Goal: Task Accomplishment & Management: Manage account settings

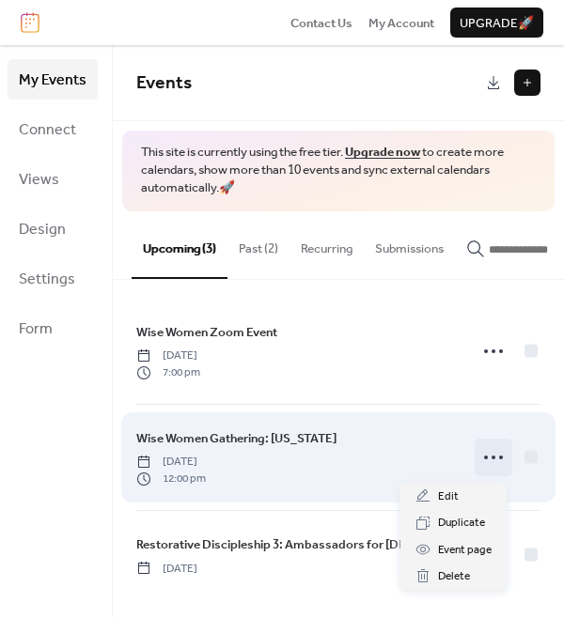
click at [482, 461] on icon at bounding box center [493, 457] width 30 height 30
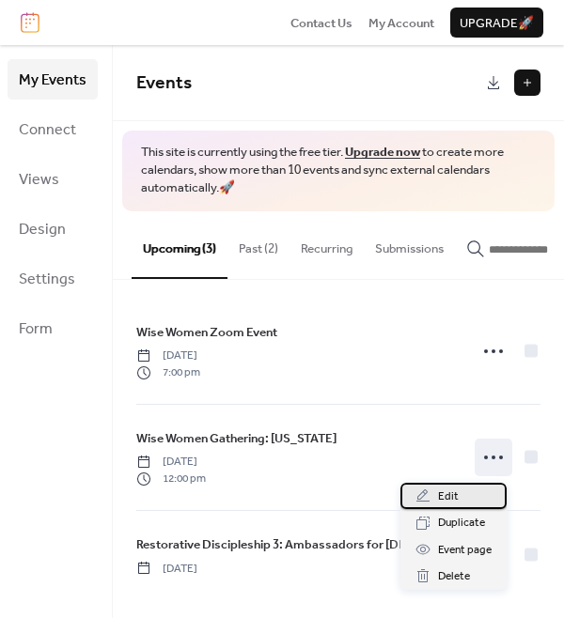
click at [471, 493] on div "Edit" at bounding box center [453, 496] width 106 height 26
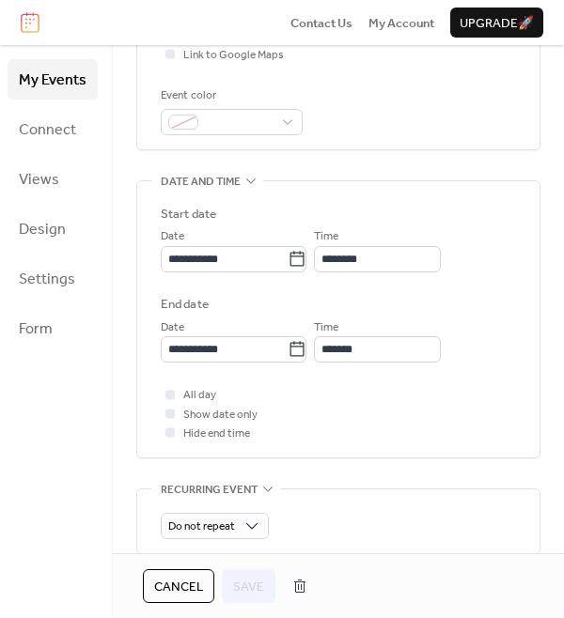
scroll to position [491, 0]
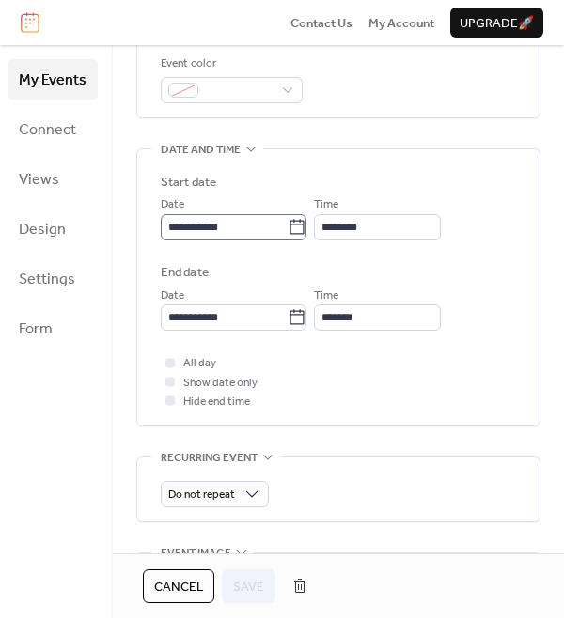
click at [306, 230] on icon at bounding box center [296, 227] width 19 height 19
click at [287, 230] on input "**********" at bounding box center [224, 227] width 127 height 26
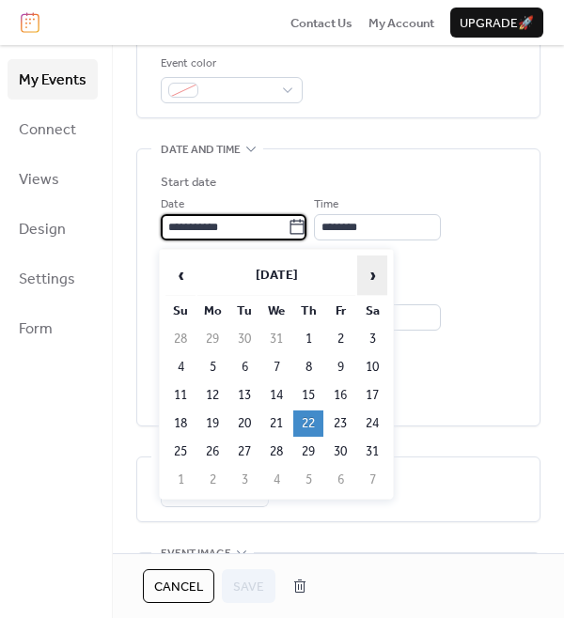
click at [365, 274] on span "›" at bounding box center [372, 275] width 28 height 38
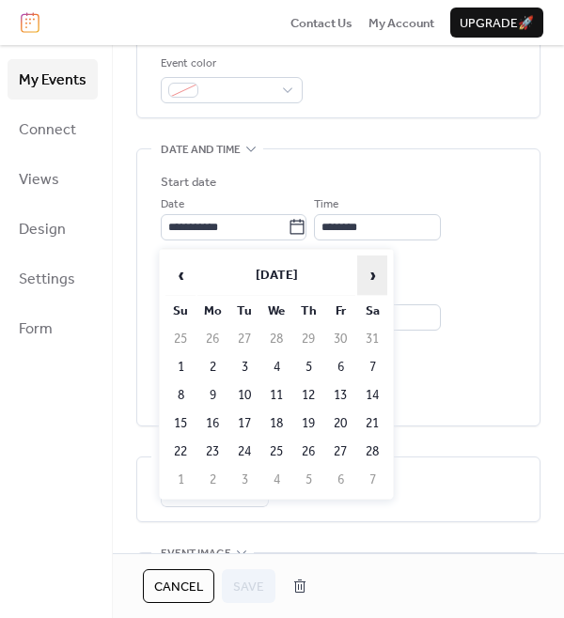
click at [365, 274] on span "›" at bounding box center [372, 275] width 28 height 38
click at [314, 419] on td "19" at bounding box center [308, 423] width 30 height 26
type input "**********"
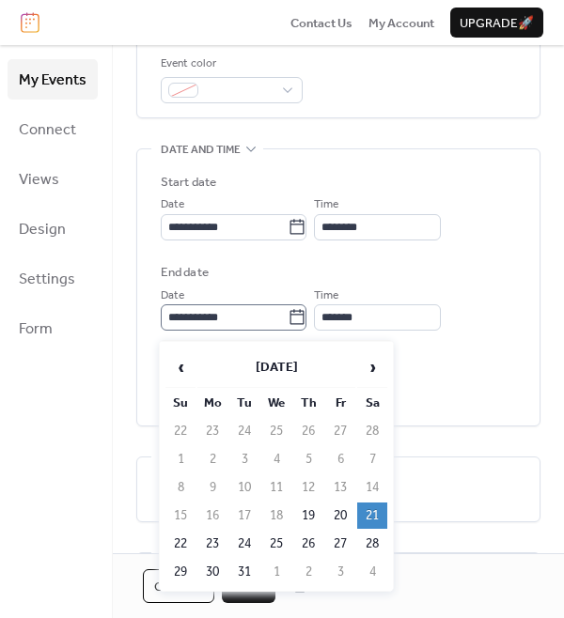
click at [306, 327] on icon at bounding box center [296, 317] width 19 height 19
click at [287, 327] on input "**********" at bounding box center [224, 317] width 127 height 26
click at [379, 508] on td "21" at bounding box center [372, 515] width 30 height 26
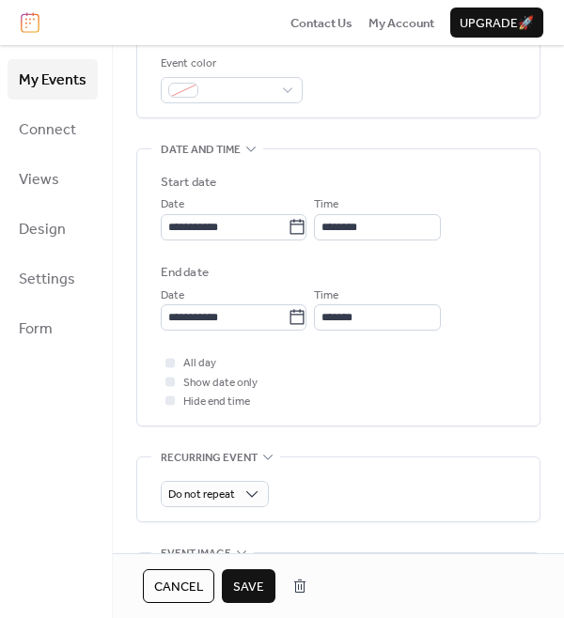
click at [187, 371] on span "All day" at bounding box center [199, 363] width 33 height 19
click at [168, 367] on div at bounding box center [169, 362] width 9 height 9
click at [167, 401] on div at bounding box center [169, 400] width 9 height 9
click at [169, 366] on div at bounding box center [169, 362] width 9 height 9
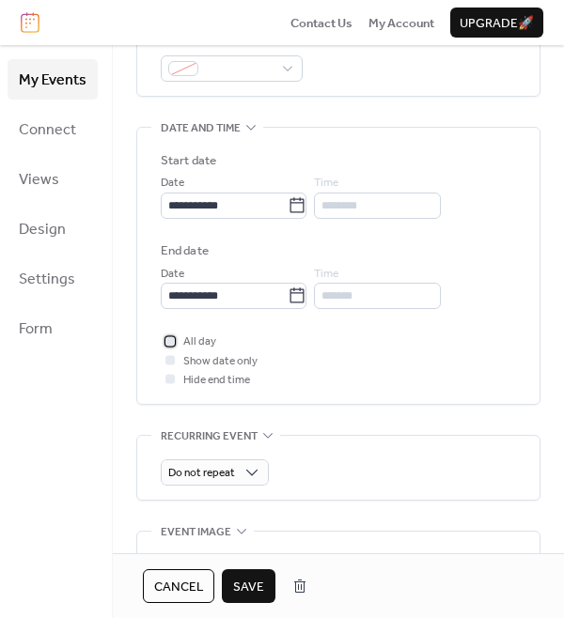
scroll to position [519, 0]
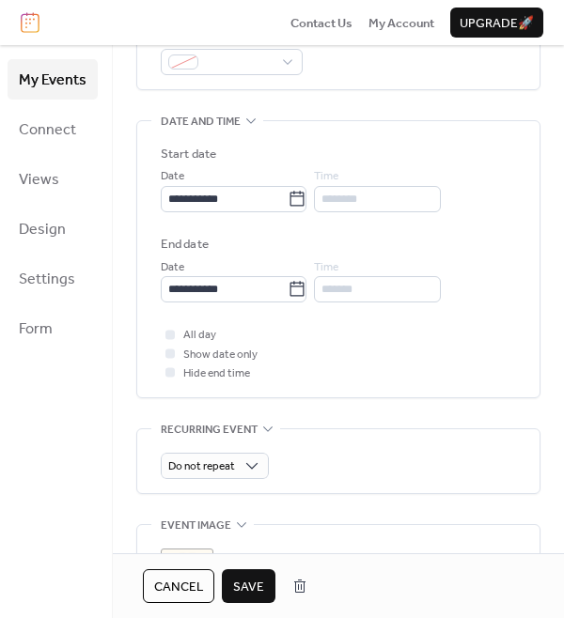
click at [168, 356] on div at bounding box center [169, 352] width 9 height 9
click at [168, 355] on div at bounding box center [169, 352] width 9 height 9
click at [363, 335] on div "All day Show date only Hide end time" at bounding box center [338, 353] width 355 height 57
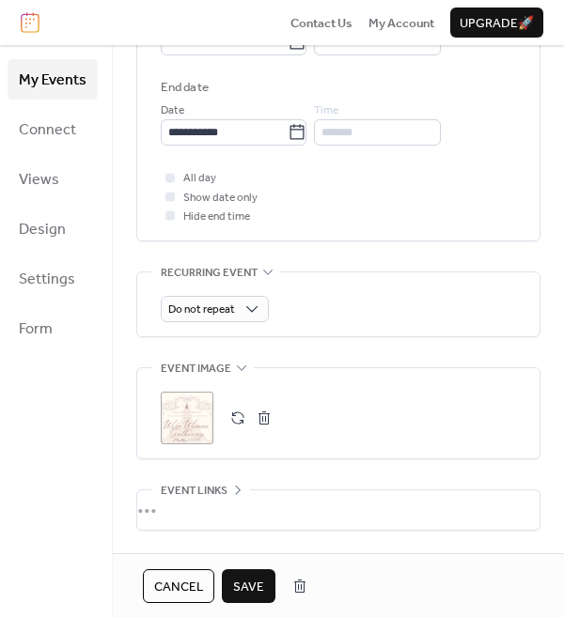
scroll to position [679, 0]
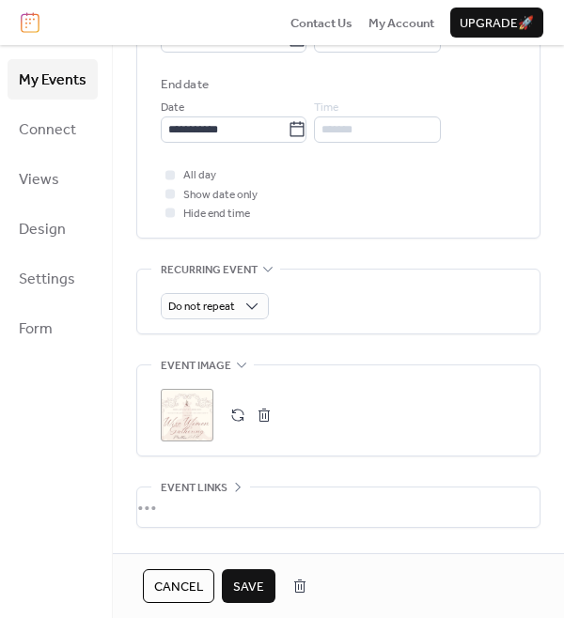
click at [251, 594] on span "Save" at bounding box center [248, 587] width 31 height 19
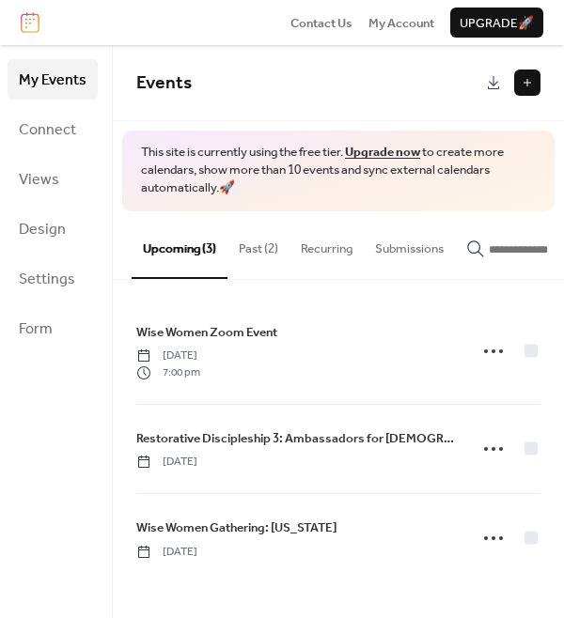
click at [400, 151] on link "Upgrade now" at bounding box center [382, 152] width 75 height 24
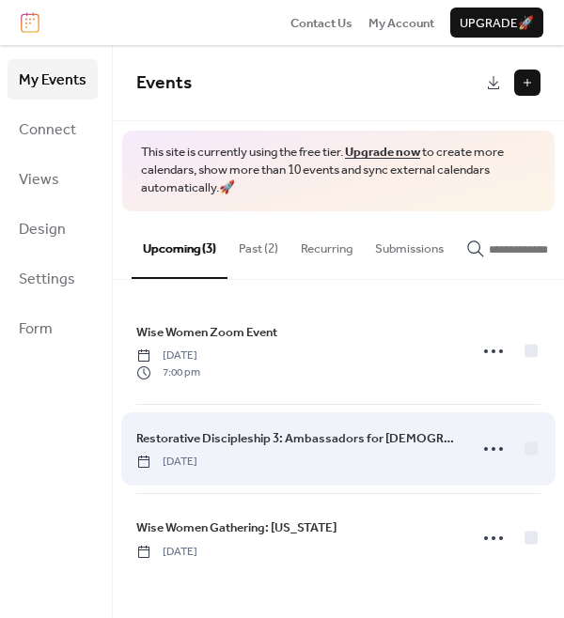
click at [384, 446] on span "Restorative Discipleship 3: Ambassadors for [DEMOGRAPHIC_DATA]" at bounding box center [295, 438] width 319 height 19
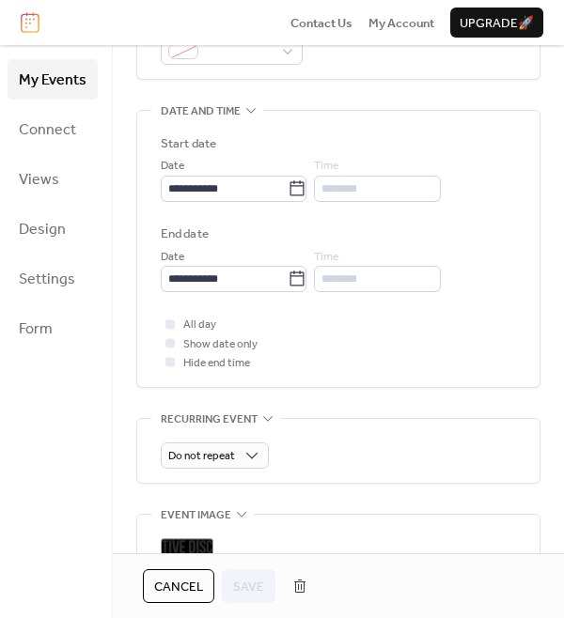
scroll to position [533, 0]
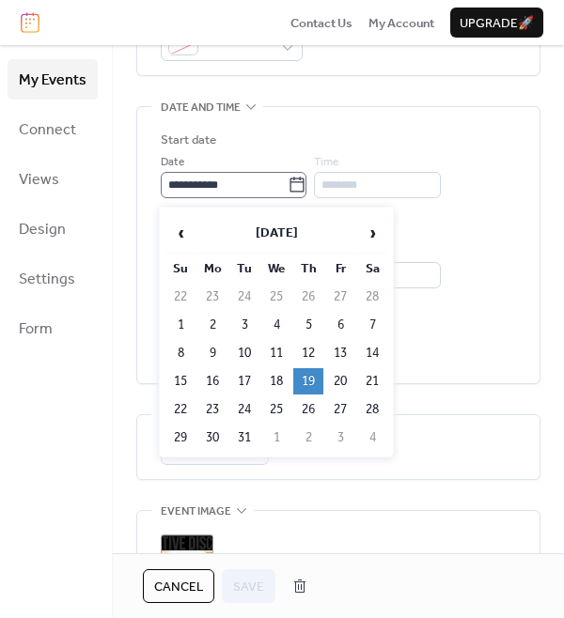
click at [306, 186] on icon at bounding box center [296, 185] width 19 height 19
click at [287, 186] on input "**********" at bounding box center [224, 185] width 127 height 26
click at [368, 229] on span "›" at bounding box center [372, 233] width 28 height 38
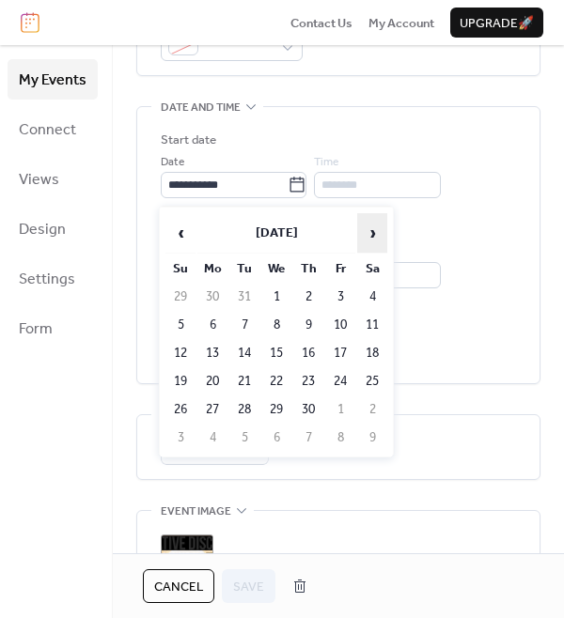
click at [371, 243] on span "›" at bounding box center [372, 233] width 28 height 38
click at [308, 385] on td "21" at bounding box center [308, 381] width 30 height 26
type input "**********"
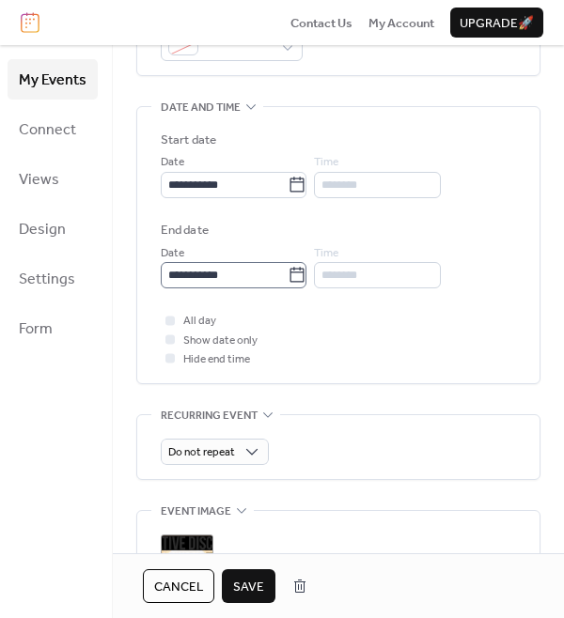
click at [304, 277] on icon at bounding box center [297, 274] width 14 height 15
click at [287, 277] on input "**********" at bounding box center [224, 275] width 127 height 26
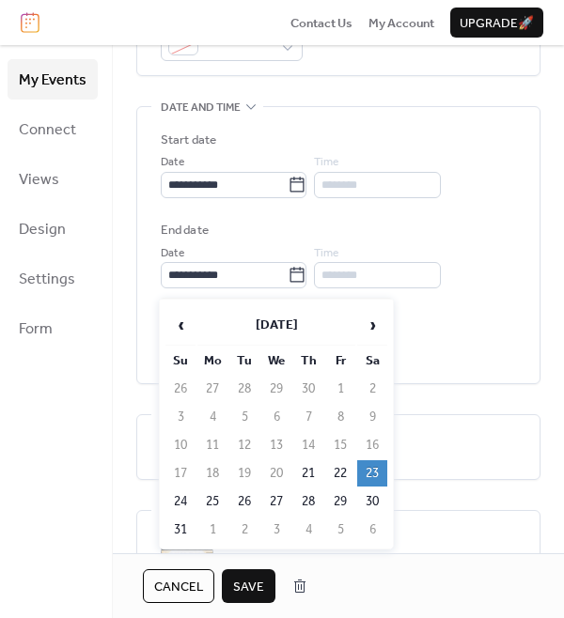
click at [366, 467] on td "23" at bounding box center [372, 473] width 30 height 26
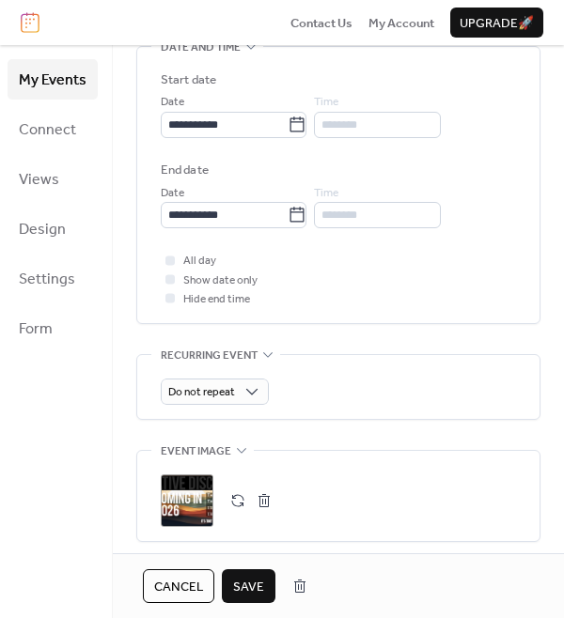
scroll to position [672, 0]
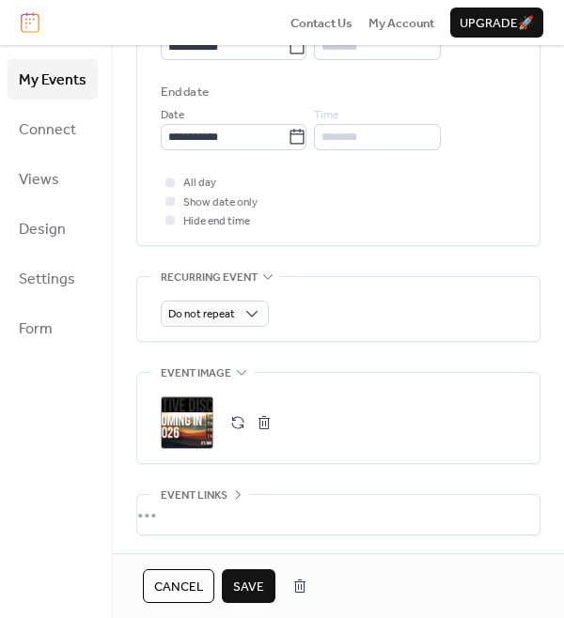
click at [262, 583] on span "Save" at bounding box center [248, 587] width 31 height 19
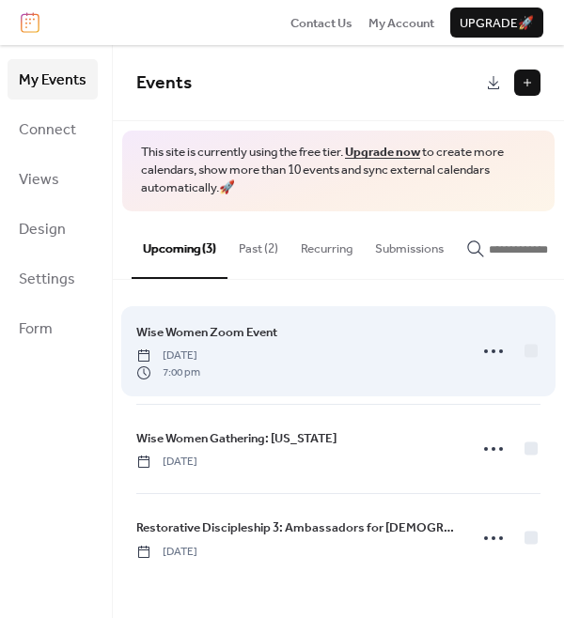
click at [424, 356] on div "Wise Women Zoom Event [DATE] 7:00 pm" at bounding box center [295, 351] width 319 height 58
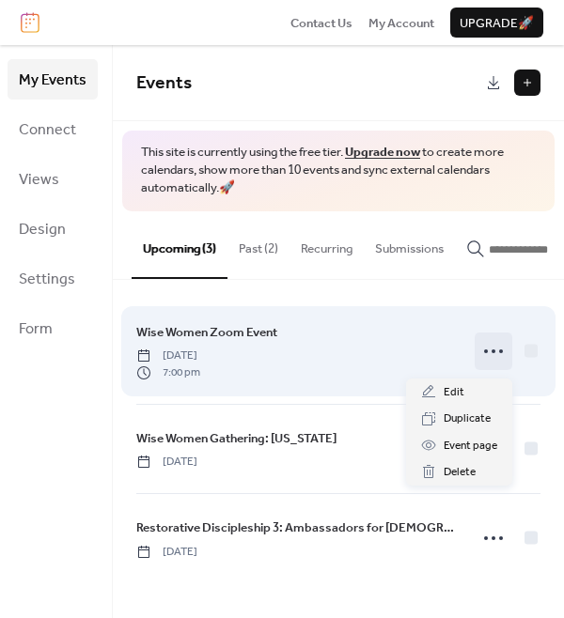
click at [490, 362] on icon at bounding box center [493, 351] width 30 height 30
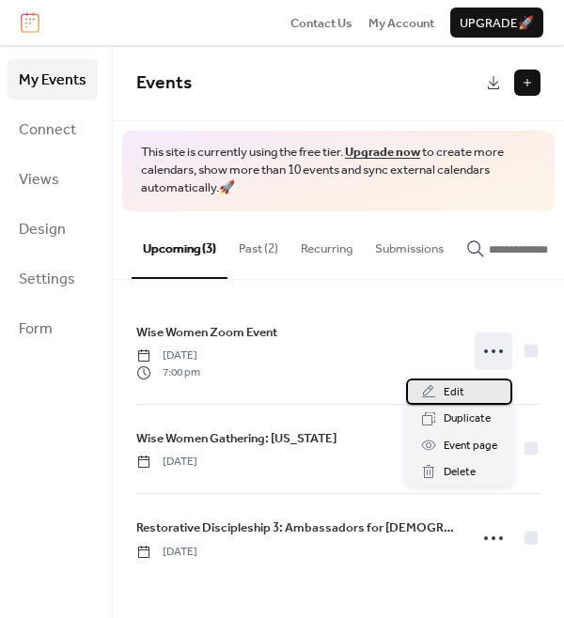
click at [484, 401] on div "Edit" at bounding box center [459, 392] width 106 height 26
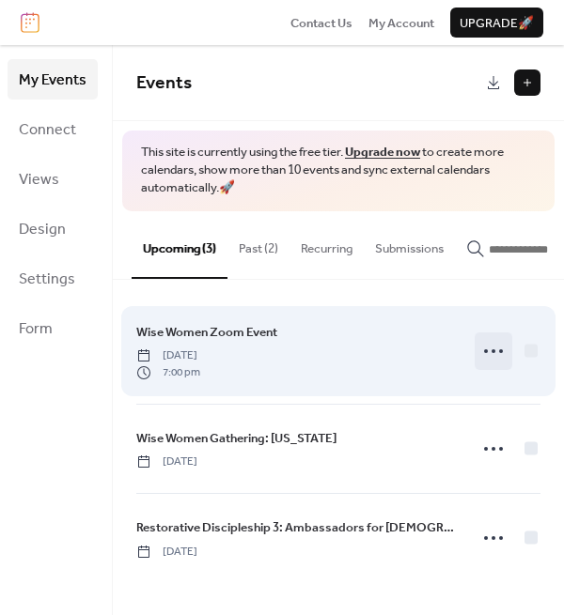
click at [479, 357] on icon at bounding box center [493, 351] width 30 height 30
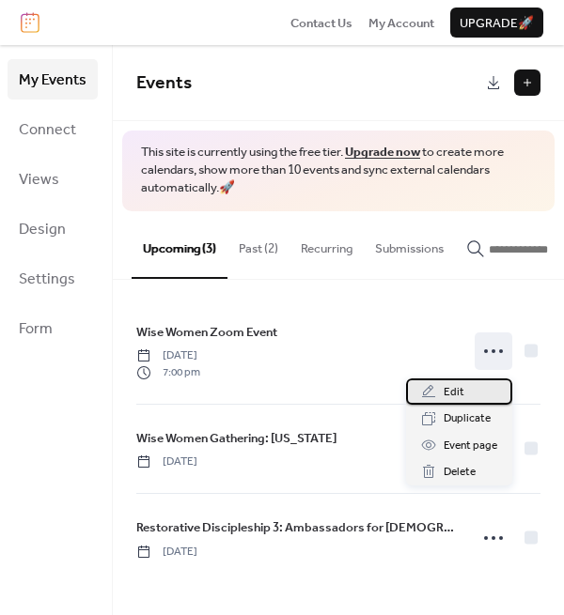
click at [463, 393] on span "Edit" at bounding box center [453, 392] width 21 height 19
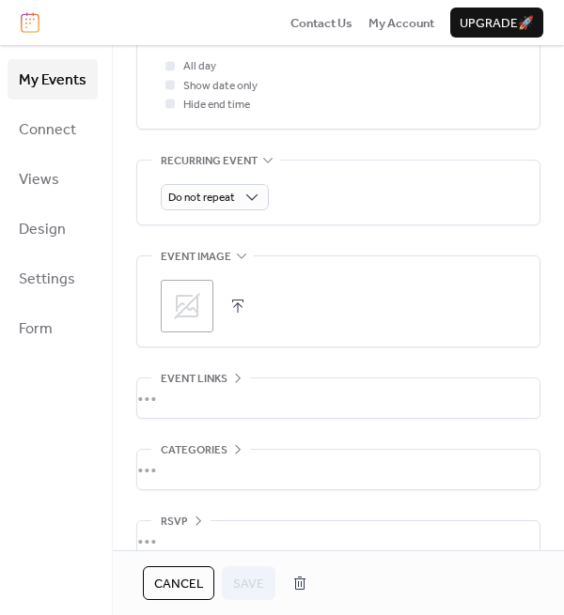
scroll to position [811, 0]
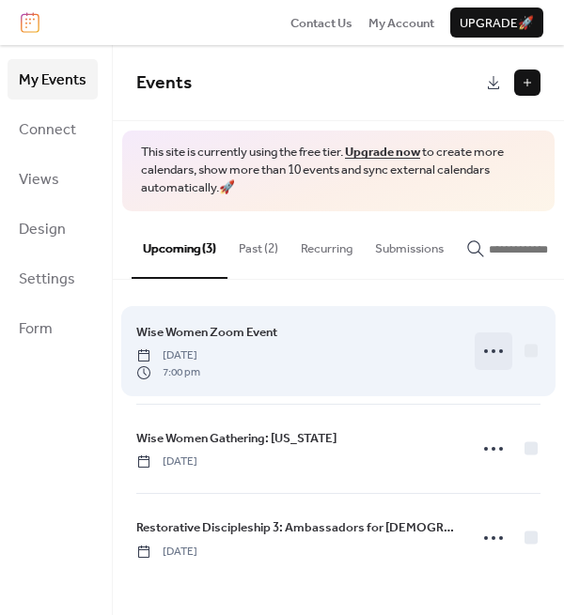
click at [485, 358] on icon at bounding box center [493, 351] width 30 height 30
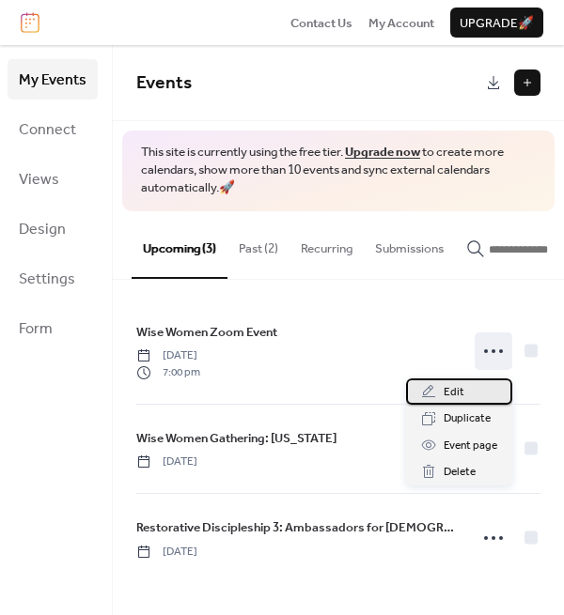
click at [465, 394] on div "Edit" at bounding box center [459, 392] width 106 height 26
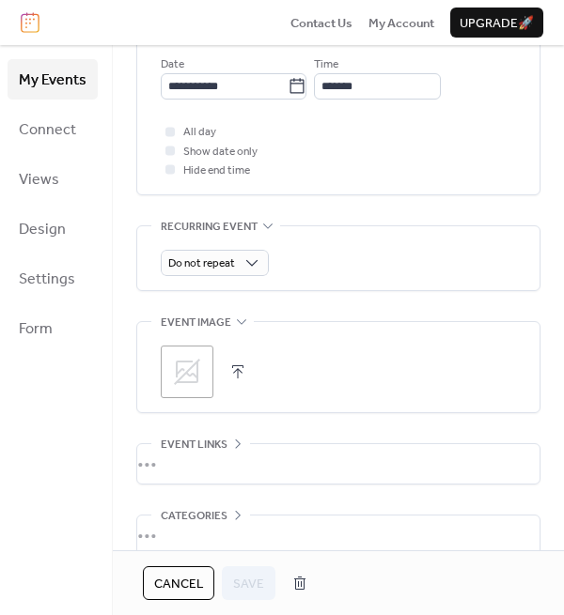
scroll to position [730, 0]
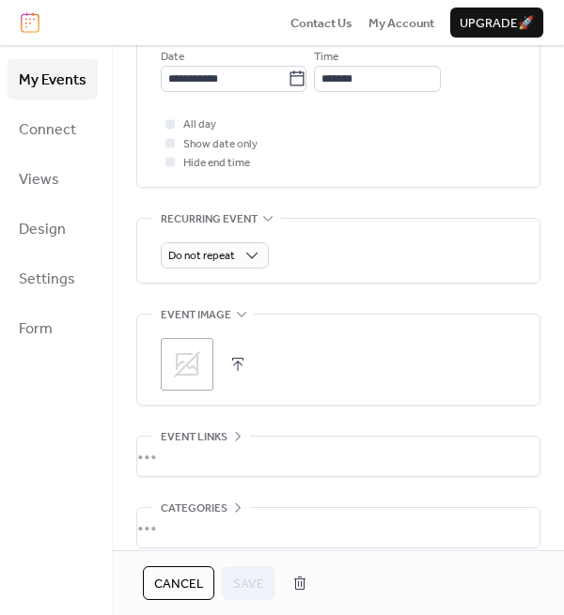
click at [240, 367] on button "button" at bounding box center [237, 364] width 26 height 26
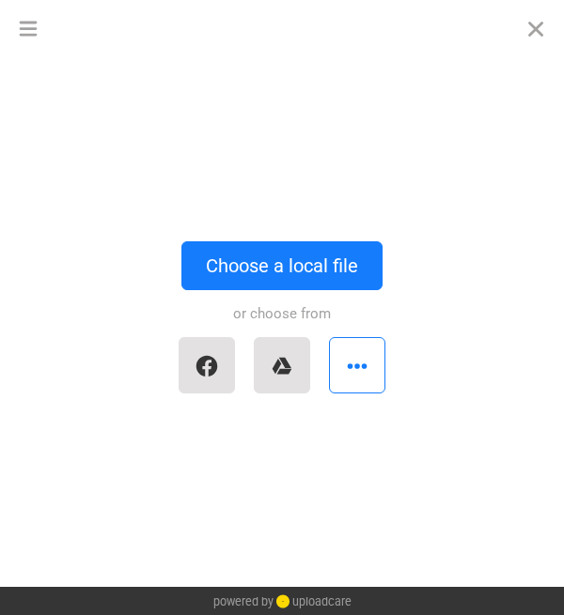
scroll to position [0, 0]
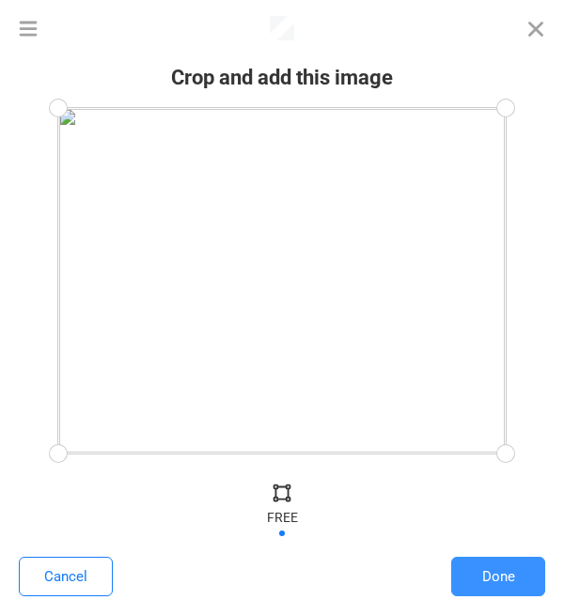
click at [484, 574] on button "Done" at bounding box center [498, 576] width 94 height 39
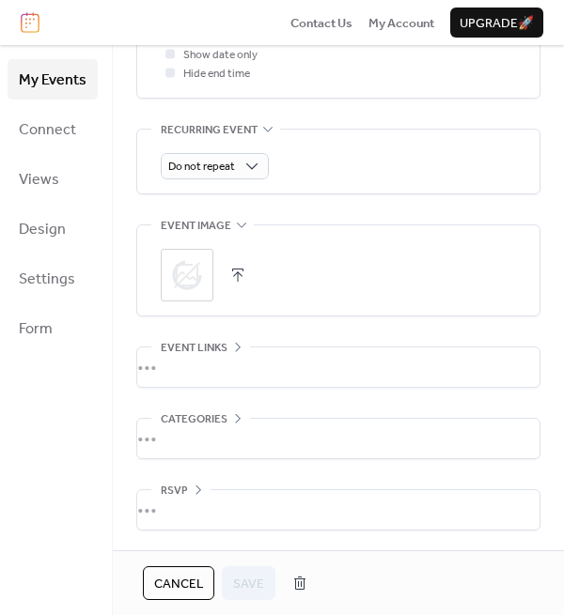
scroll to position [822, 0]
